Goal: Information Seeking & Learning: Learn about a topic

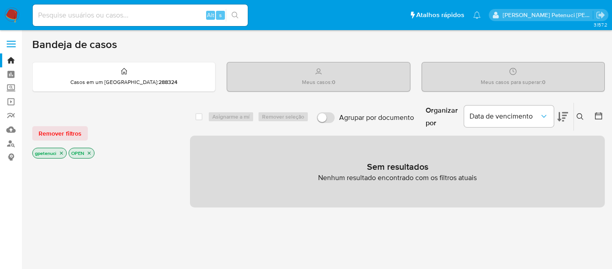
click at [127, 14] on input at bounding box center [140, 15] width 215 height 12
paste input "TF9ERctI2Jyf7S78ZL4TviRL"
type input "TF9ERctI2Jyf7S78ZL4TviRL"
click at [238, 16] on icon "search-icon" at bounding box center [235, 15] width 7 height 7
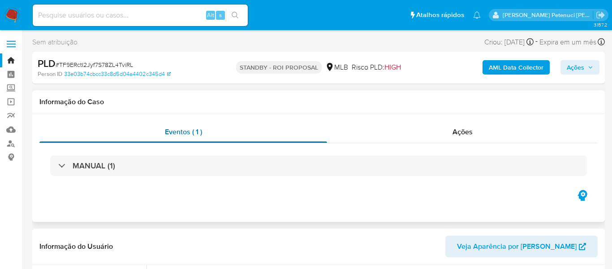
scroll to position [400, 0]
select select "10"
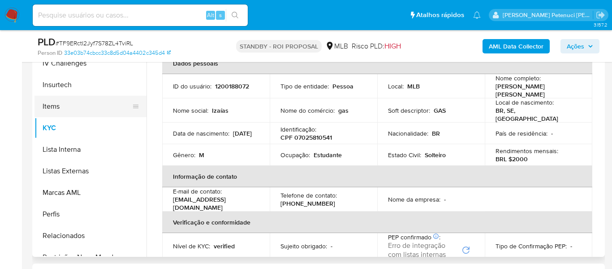
scroll to position [387, 0]
click at [50, 113] on button "Items" at bounding box center [87, 108] width 105 height 22
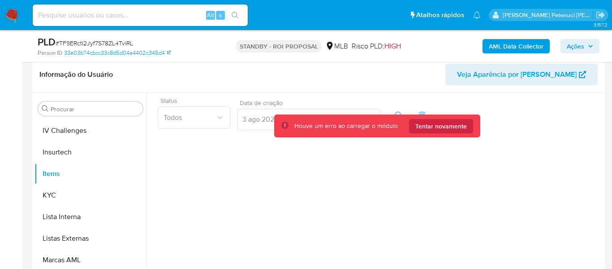
scroll to position [139, 0]
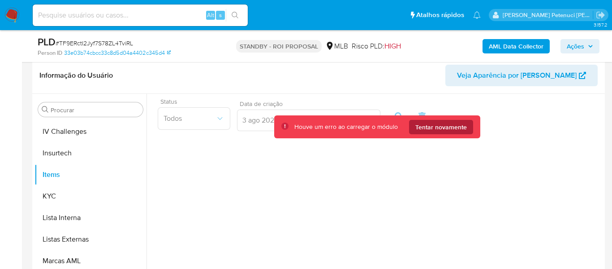
click at [456, 130] on span "Tentar novamente" at bounding box center [442, 127] width 52 height 14
click at [186, 212] on div "Status Todos Data de criação Data de criação 3 ago 2025 - [DATE] 3-08-2025:2-09…" at bounding box center [375, 209] width 456 height 230
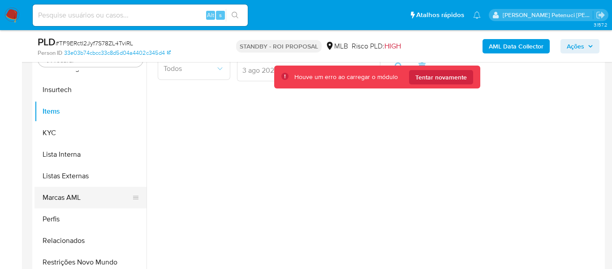
scroll to position [189, 0]
click at [81, 222] on button "Perfis" at bounding box center [87, 219] width 105 height 22
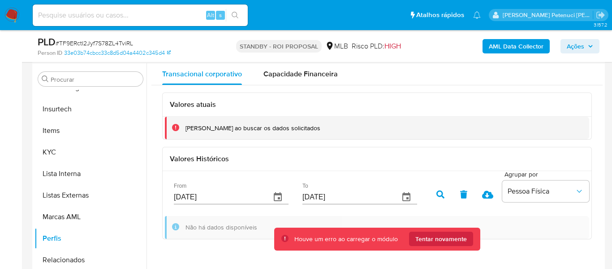
scroll to position [174, 0]
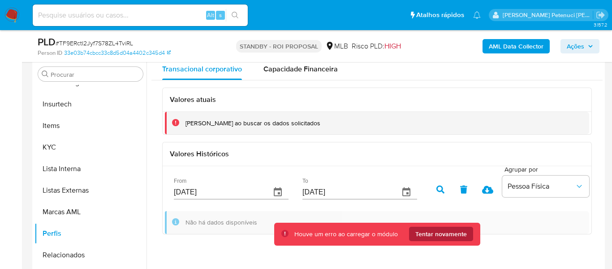
click at [464, 234] on span "Tentar novamente" at bounding box center [442, 233] width 52 height 14
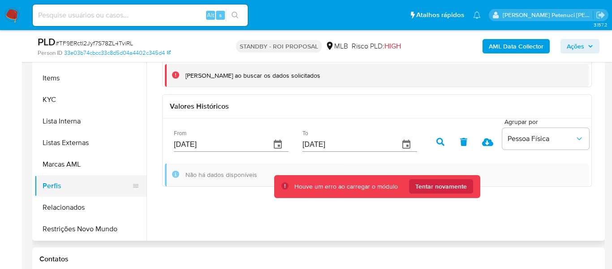
scroll to position [234, 0]
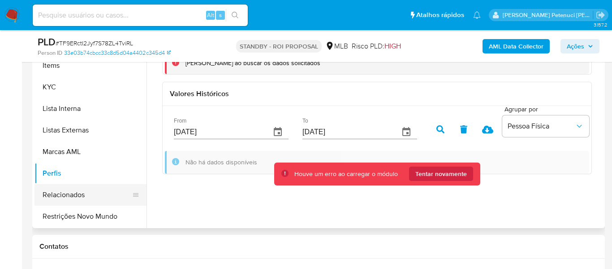
click at [92, 204] on button "Relacionados" at bounding box center [87, 195] width 105 height 22
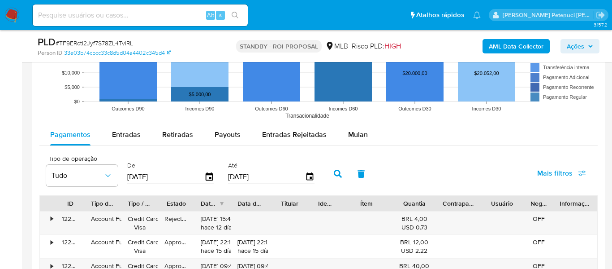
scroll to position [926, 0]
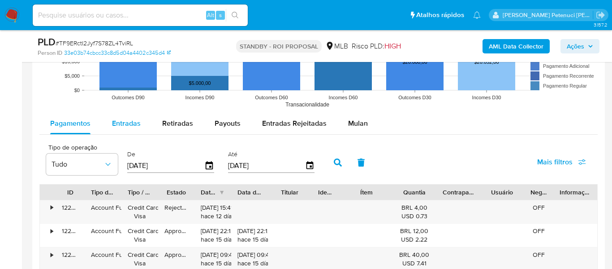
click at [122, 126] on span "Entradas" at bounding box center [126, 123] width 29 height 10
select select "10"
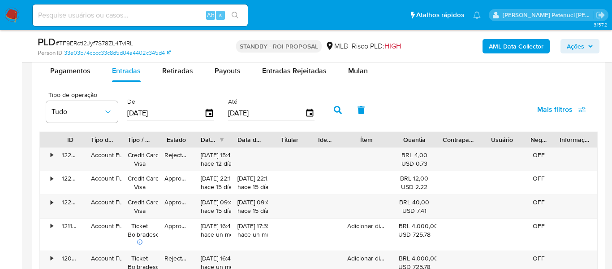
scroll to position [951, 0]
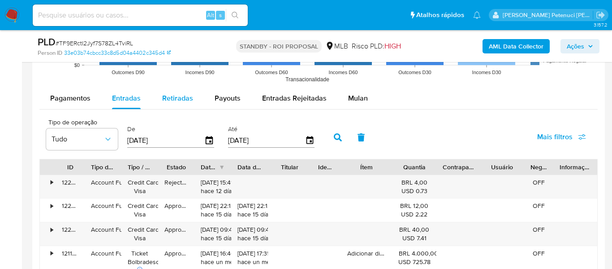
click at [169, 94] on span "Retiradas" at bounding box center [177, 98] width 31 height 10
select select "10"
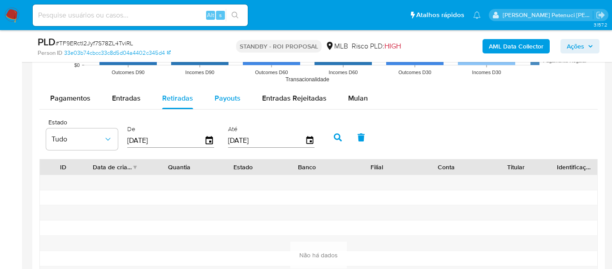
click at [210, 101] on button "Payouts" at bounding box center [228, 98] width 48 height 22
select select "10"
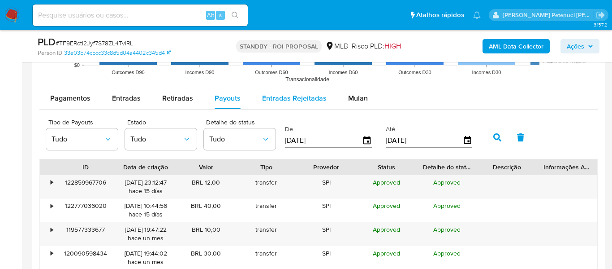
click at [283, 106] on div "Entradas Rejeitadas" at bounding box center [294, 98] width 65 height 22
select select "10"
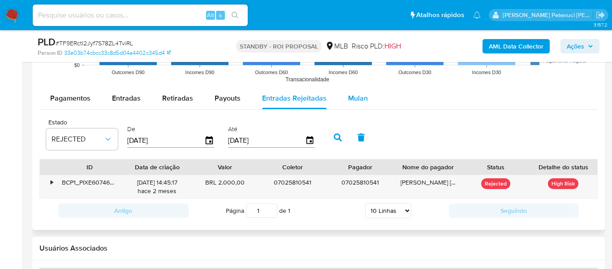
click at [353, 99] on span "Mulan" at bounding box center [358, 98] width 20 height 10
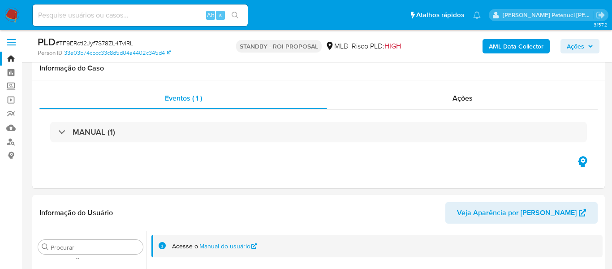
scroll to position [0, 0]
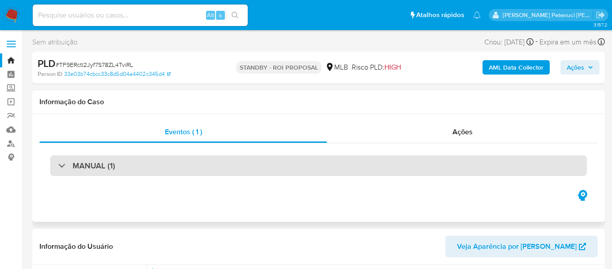
click at [65, 169] on div "MANUAL (1)" at bounding box center [86, 166] width 57 height 10
